Goal: Task Accomplishment & Management: Use online tool/utility

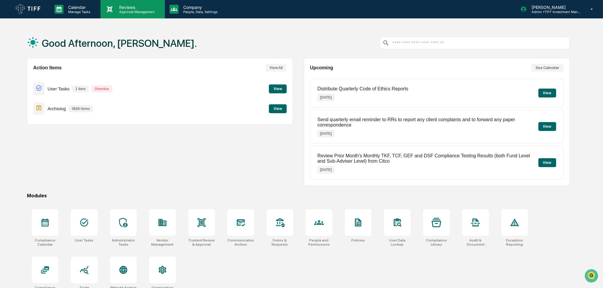
click at [115, 10] on p "Approval Management" at bounding box center [135, 12] width 43 height 4
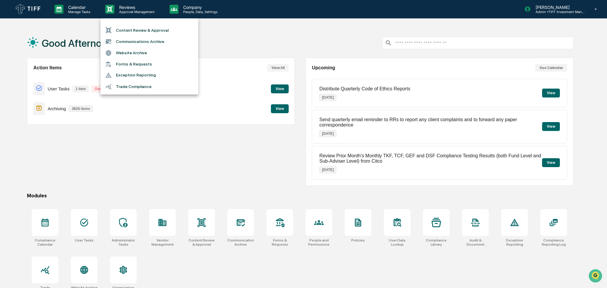
click at [65, 7] on div at bounding box center [303, 144] width 607 height 288
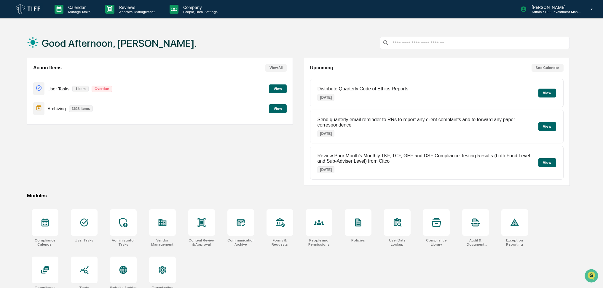
click at [69, 8] on p "Calendar" at bounding box center [78, 7] width 30 height 5
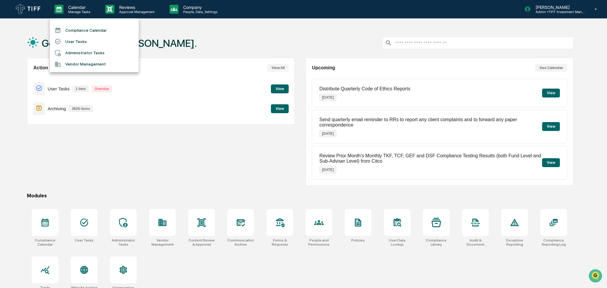
click at [81, 26] on li "Compliance Calendar" at bounding box center [94, 30] width 89 height 11
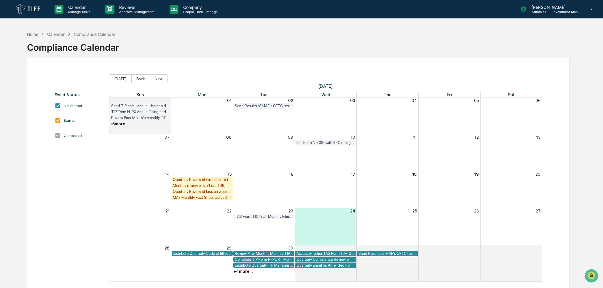
drag, startPoint x: 0, startPoint y: 103, endPoint x: 0, endPoint y: 74, distance: 29.3
click at [0, 74] on div "Home Calendar Compliance Calendar Compliance Calendar Event Status Not Started …" at bounding box center [301, 172] width 603 height 288
drag, startPoint x: 0, startPoint y: 74, endPoint x: 0, endPoint y: 69, distance: 4.4
click at [0, 67] on div "Home Calendar Compliance Calendar Compliance Calendar Event Status Not Started …" at bounding box center [301, 172] width 603 height 288
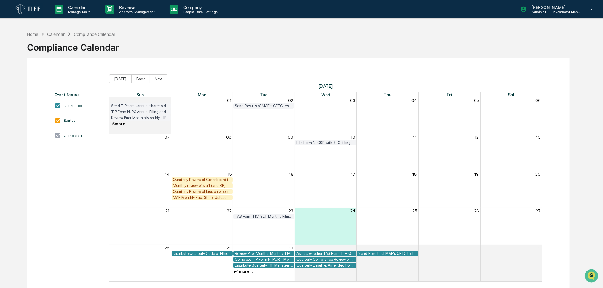
click at [0, 67] on div "Home Calendar Compliance Calendar Compliance Calendar Event Status Not Started …" at bounding box center [301, 172] width 603 height 288
drag, startPoint x: 313, startPoint y: 52, endPoint x: 231, endPoint y: 54, distance: 82.2
drag, startPoint x: 231, startPoint y: 54, endPoint x: 221, endPoint y: 54, distance: 9.8
drag, startPoint x: 221, startPoint y: 54, endPoint x: 222, endPoint y: 44, distance: 10.4
drag, startPoint x: 222, startPoint y: 44, endPoint x: 222, endPoint y: 36, distance: 8.3
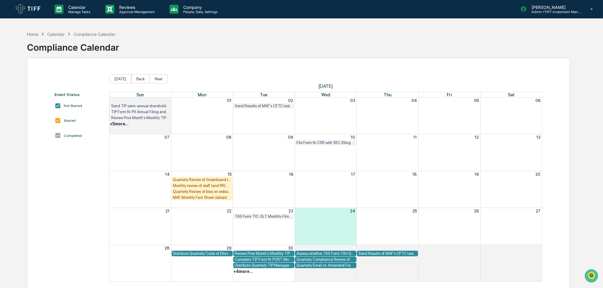
drag, startPoint x: 222, startPoint y: 36, endPoint x: 226, endPoint y: 34, distance: 3.7
click at [226, 34] on div "Home Calendar Compliance Calendar Compliance Calendar" at bounding box center [298, 43] width 543 height 30
click at [201, 178] on div "Quarterly Review of Greenboard to confirm compliance policies and procedures ar…" at bounding box center [202, 180] width 58 height 4
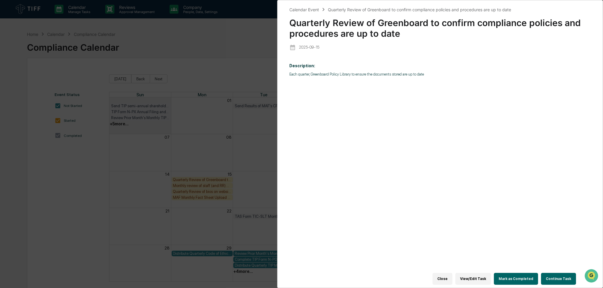
click at [201, 178] on div "Calendar Event Quarterly Review of Greenboard to confirm compliance policies an…" at bounding box center [301, 144] width 603 height 288
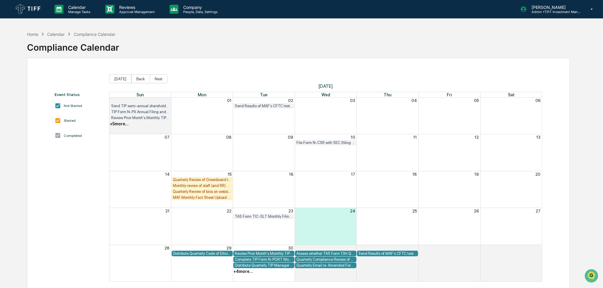
click at [203, 186] on div "Monthly review of staff (and RR) archived communications (including email and T…" at bounding box center [202, 185] width 58 height 4
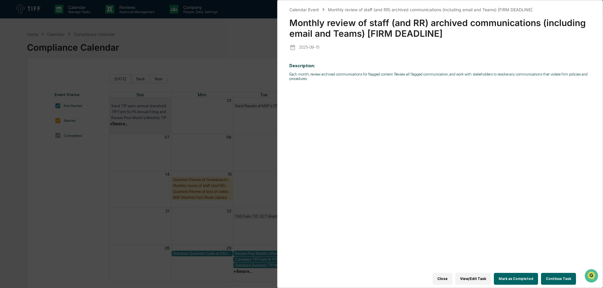
click at [529, 275] on button "Mark as Completed" at bounding box center [516, 279] width 44 height 12
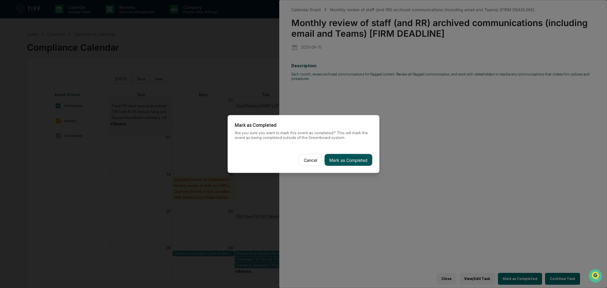
click at [348, 161] on button "Mark as Completed" at bounding box center [349, 160] width 48 height 12
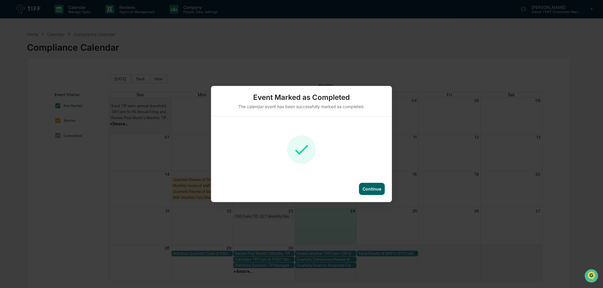
click at [378, 190] on div "Continue" at bounding box center [372, 188] width 19 height 5
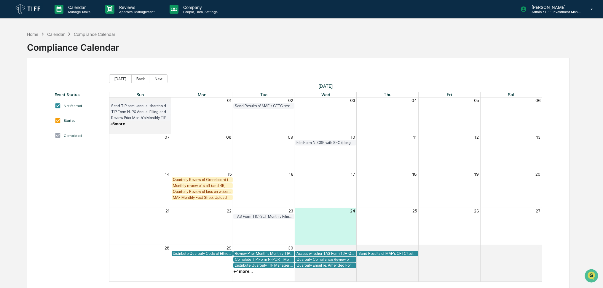
click at [215, 198] on div "MAF Monthly Fact Sheet Upload to Foreside" at bounding box center [202, 197] width 58 height 4
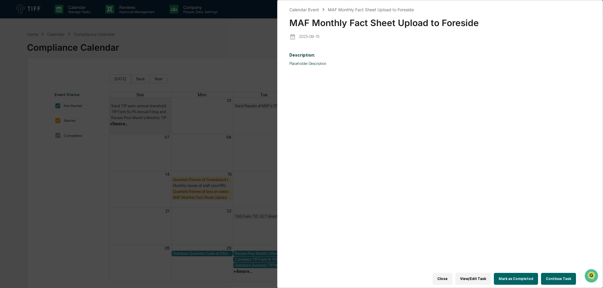
click at [223, 177] on div "Calendar Event MAF Monthly Fact Sheet Upload to Foreside MAF Monthly Fact Sheet…" at bounding box center [301, 144] width 603 height 288
